Goal: Task Accomplishment & Management: Manage account settings

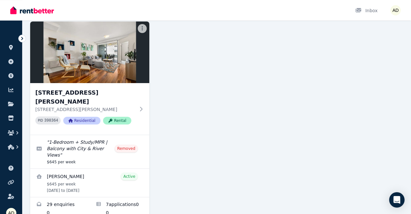
scroll to position [50, 0]
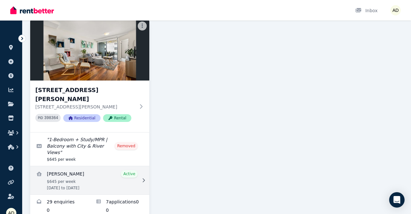
click at [108, 167] on link "View details for Benedict Alexander Oliver" at bounding box center [89, 180] width 119 height 28
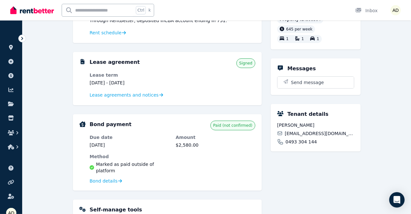
scroll to position [113, 0]
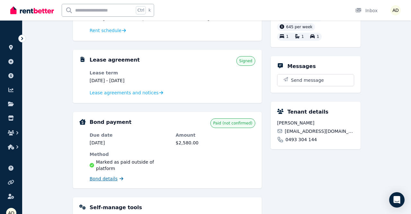
click at [111, 175] on span "Bond details" at bounding box center [103, 178] width 28 height 6
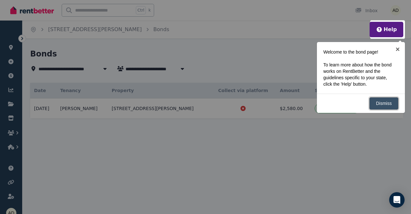
click at [383, 101] on link "Dismiss" at bounding box center [383, 103] width 29 height 13
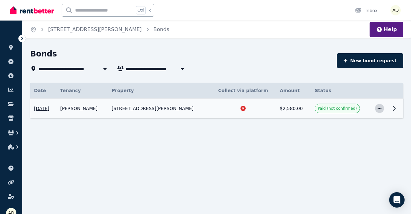
click at [382, 111] on span "button" at bounding box center [379, 108] width 9 height 9
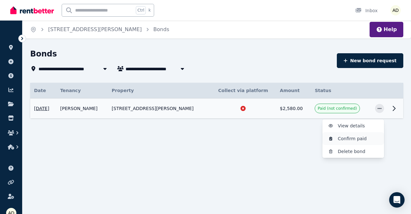
click at [362, 140] on span "Confirm paid" at bounding box center [357, 139] width 41 height 8
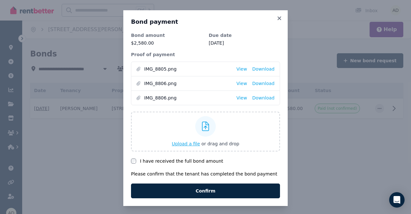
click at [186, 142] on span "Upload a file" at bounding box center [186, 143] width 28 height 5
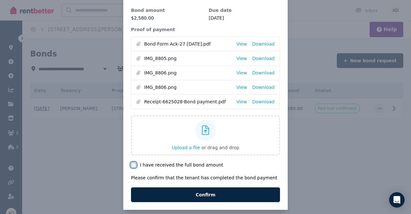
scroll to position [30, 0]
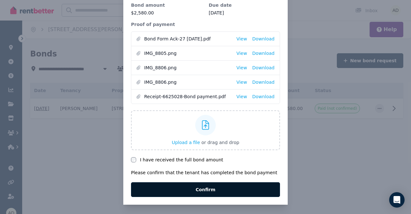
click at [181, 188] on button "Confirm" at bounding box center [205, 189] width 149 height 15
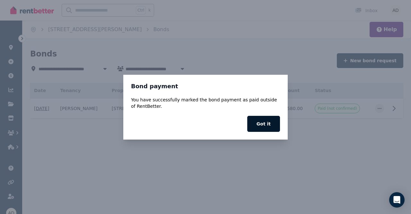
click at [270, 124] on button "Got it" at bounding box center [263, 124] width 33 height 16
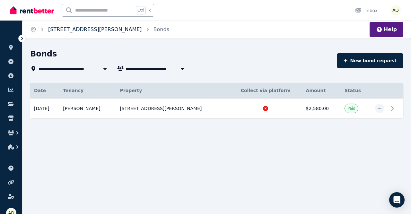
click at [93, 32] on link "[STREET_ADDRESS][PERSON_NAME]" at bounding box center [95, 29] width 94 height 6
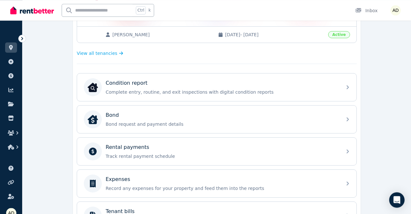
scroll to position [162, 0]
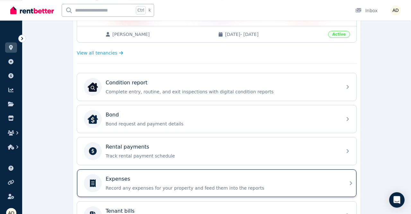
click at [347, 173] on div "Expenses Record any expenses for your property and feed them into the reports" at bounding box center [216, 183] width 279 height 28
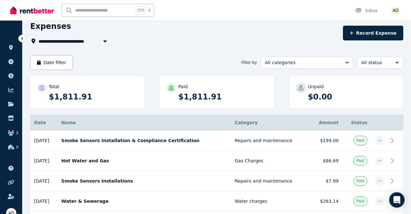
scroll to position [28, 0]
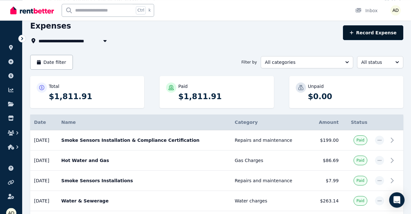
click at [370, 33] on button "Record Expense" at bounding box center [373, 32] width 60 height 15
select select "**********"
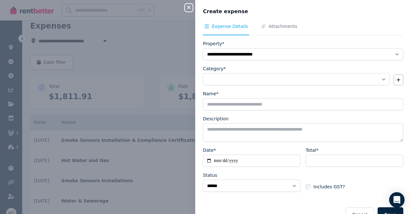
click at [370, 33] on nav "Expense Details Attachments" at bounding box center [303, 29] width 200 height 12
click at [189, 8] on icon "button" at bounding box center [188, 7] width 3 height 3
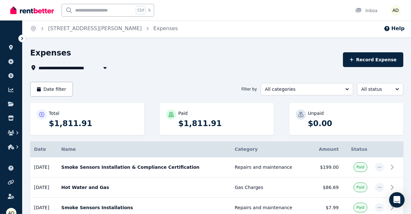
scroll to position [0, 0]
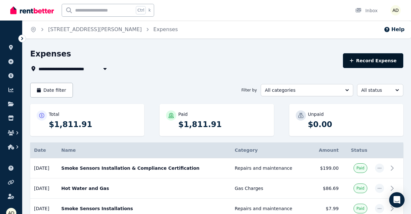
click at [370, 63] on button "Record Expense" at bounding box center [373, 60] width 60 height 15
select select "**********"
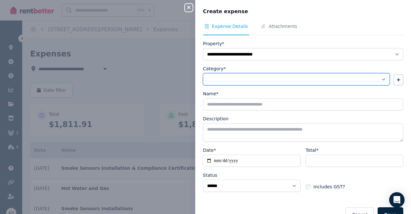
click at [203, 73] on select "**********" at bounding box center [296, 79] width 187 height 12
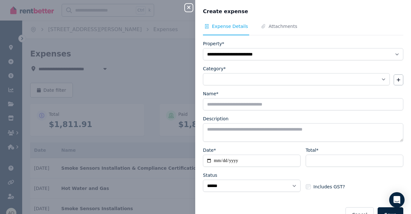
click at [152, 71] on div "**********" at bounding box center [205, 107] width 411 height 214
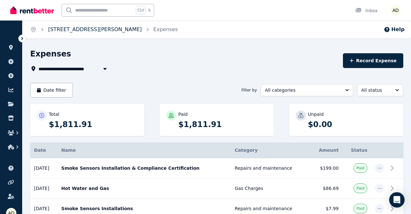
click at [98, 30] on link "[STREET_ADDRESS][PERSON_NAME]" at bounding box center [95, 29] width 94 height 6
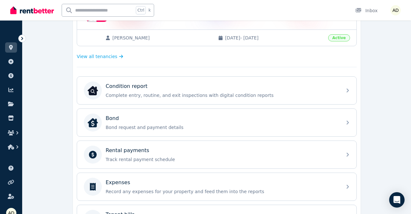
scroll to position [160, 0]
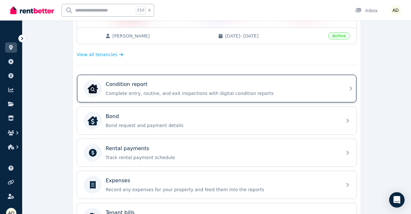
click at [332, 86] on div "Condition report" at bounding box center [222, 85] width 232 height 8
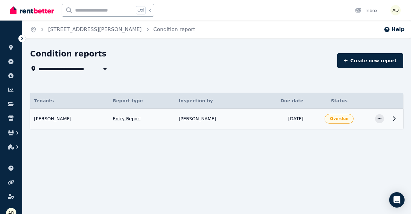
click at [395, 119] on icon at bounding box center [394, 119] width 8 height 8
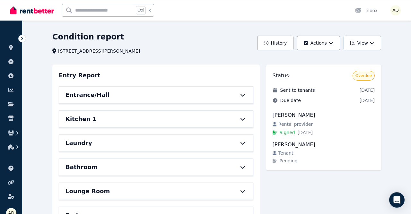
scroll to position [10, 0]
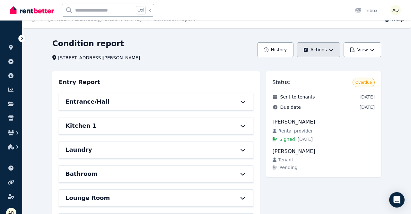
click at [328, 45] on button "Actions" at bounding box center [318, 49] width 43 height 15
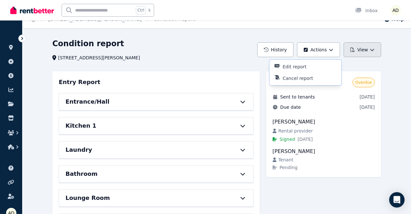
click at [372, 50] on icon "button" at bounding box center [372, 49] width 4 height 4
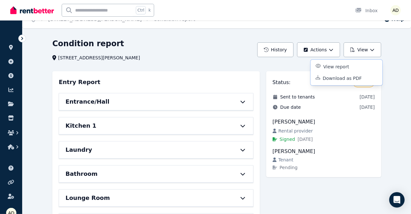
click at [220, 56] on div "[STREET_ADDRESS][PERSON_NAME]" at bounding box center [152, 58] width 201 height 6
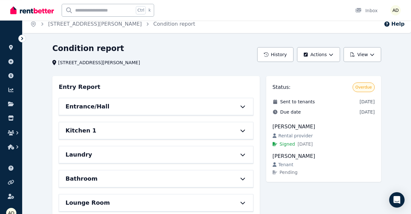
scroll to position [0, 0]
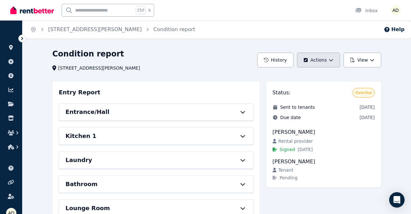
click at [324, 60] on button "Actions" at bounding box center [318, 60] width 43 height 15
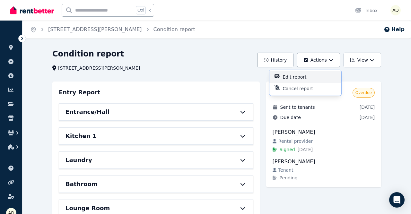
click at [293, 79] on p "Edit report" at bounding box center [296, 77] width 29 height 6
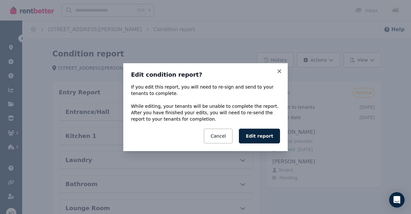
click at [283, 72] on div "Edit condition report? If you edit this report, you will need to re-sign and se…" at bounding box center [205, 107] width 164 height 88
click at [280, 71] on icon at bounding box center [279, 71] width 6 height 6
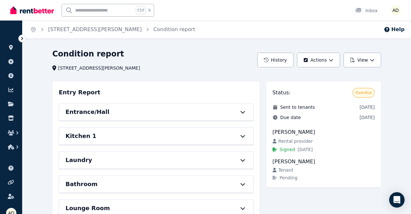
click at [243, 136] on icon at bounding box center [243, 135] width 8 height 5
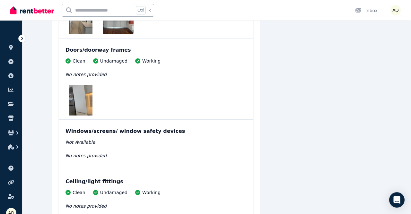
scroll to position [98, 0]
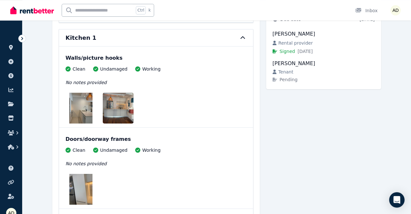
click at [239, 36] on icon at bounding box center [243, 37] width 8 height 5
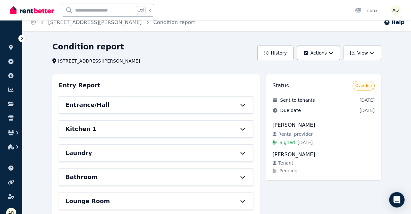
scroll to position [0, 0]
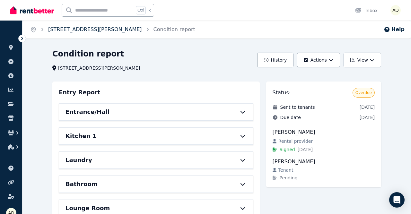
click at [85, 30] on link "[STREET_ADDRESS][PERSON_NAME]" at bounding box center [95, 29] width 94 height 6
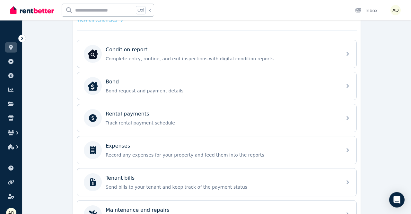
scroll to position [208, 0]
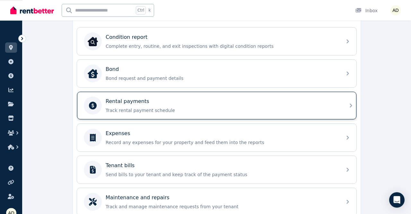
click at [336, 98] on div "Rental payments" at bounding box center [222, 102] width 232 height 8
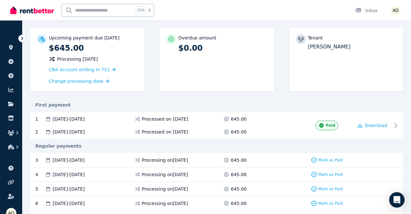
scroll to position [58, 0]
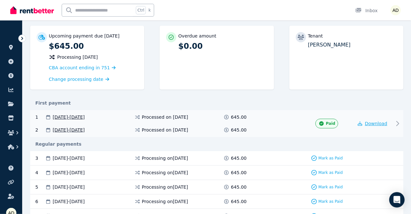
click at [374, 121] on span "Download" at bounding box center [375, 123] width 22 height 5
click at [387, 90] on div "Upcoming payment due [DATE] $645.00 Processing [DATE] CBA account ending in 751…" at bounding box center [216, 61] width 373 height 70
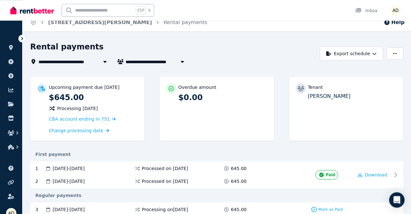
scroll to position [0, 0]
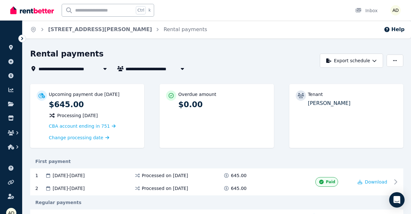
click at [71, 66] on span "[STREET_ADDRESS][PERSON_NAME]" at bounding box center [84, 69] width 93 height 8
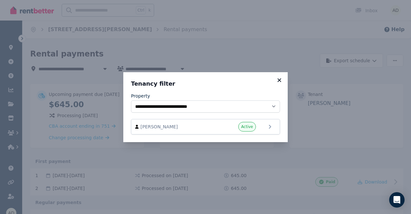
click at [279, 79] on icon at bounding box center [279, 80] width 6 height 6
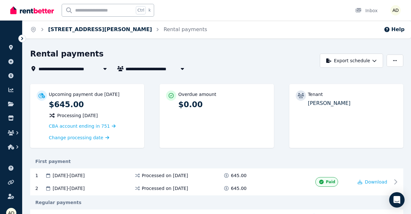
click at [97, 30] on link "[STREET_ADDRESS][PERSON_NAME]" at bounding box center [100, 29] width 104 height 6
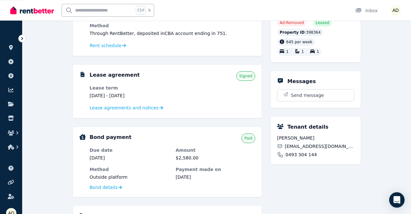
scroll to position [97, 0]
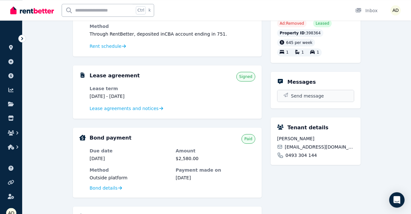
click at [323, 96] on button "Send message" at bounding box center [315, 96] width 76 height 12
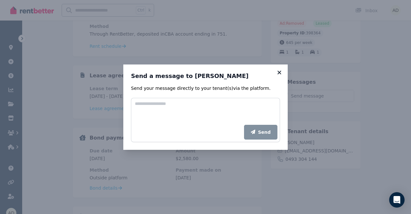
click at [279, 72] on icon at bounding box center [279, 73] width 6 height 6
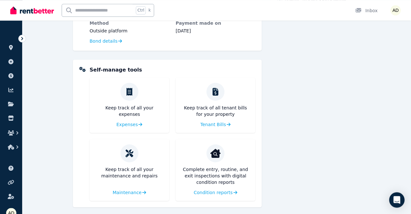
scroll to position [248, 0]
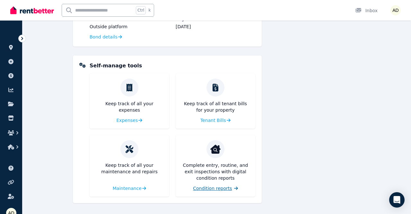
click at [217, 189] on span "Condition reports" at bounding box center [212, 188] width 39 height 6
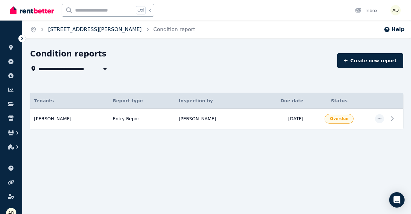
click at [105, 29] on link "[STREET_ADDRESS][PERSON_NAME]" at bounding box center [95, 29] width 94 height 6
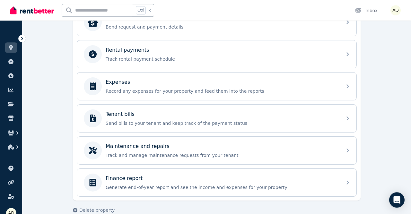
scroll to position [266, 0]
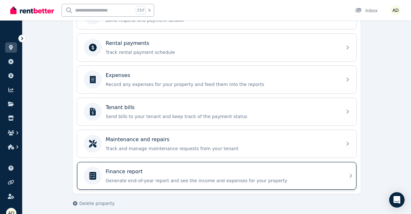
click at [340, 177] on div "Finance report Generate end-of-year report and see the income and expenses for …" at bounding box center [216, 176] width 279 height 28
